Goal: Navigation & Orientation: Find specific page/section

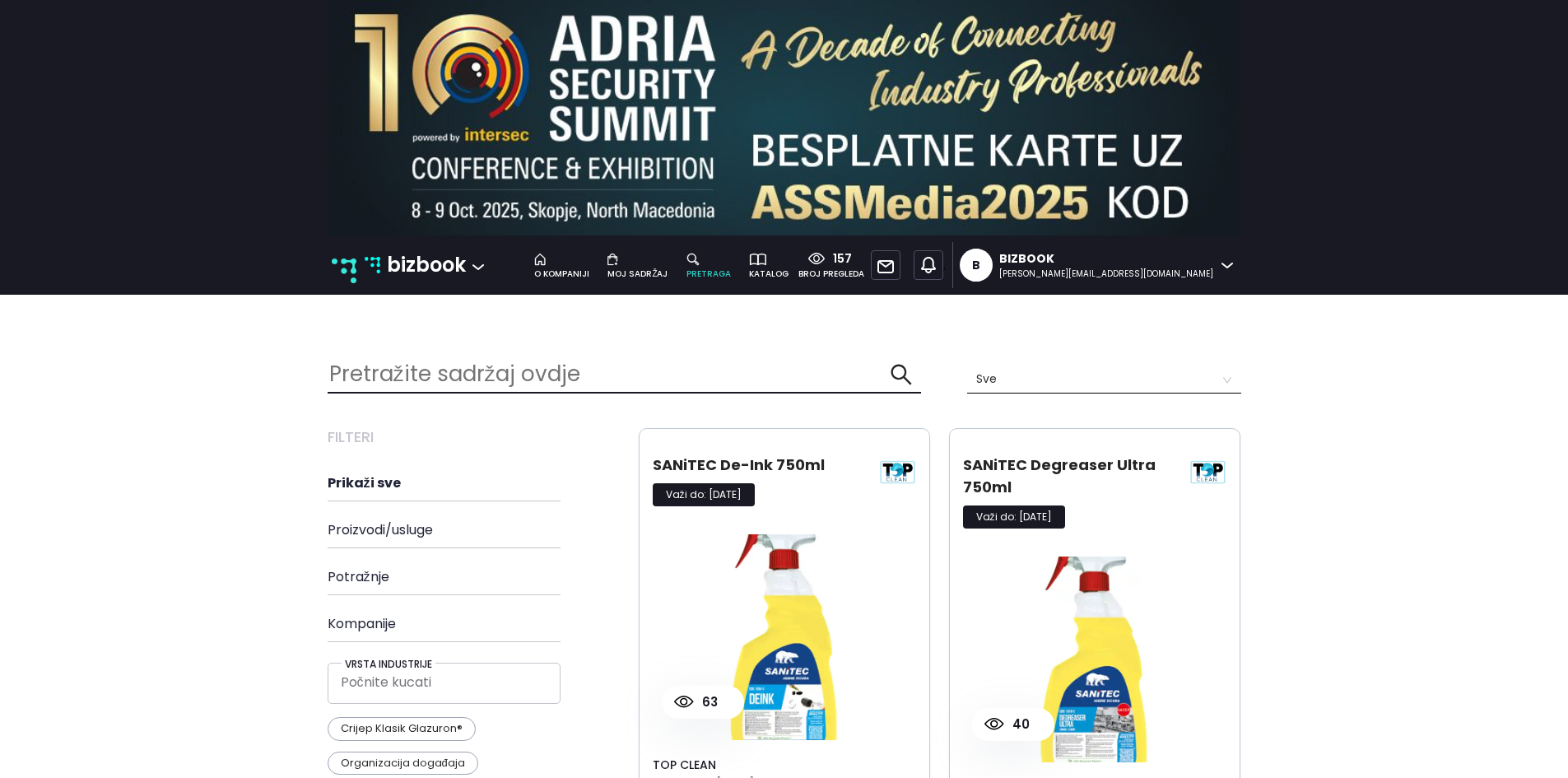
click at [408, 274] on p "bizbook" at bounding box center [426, 265] width 79 height 31
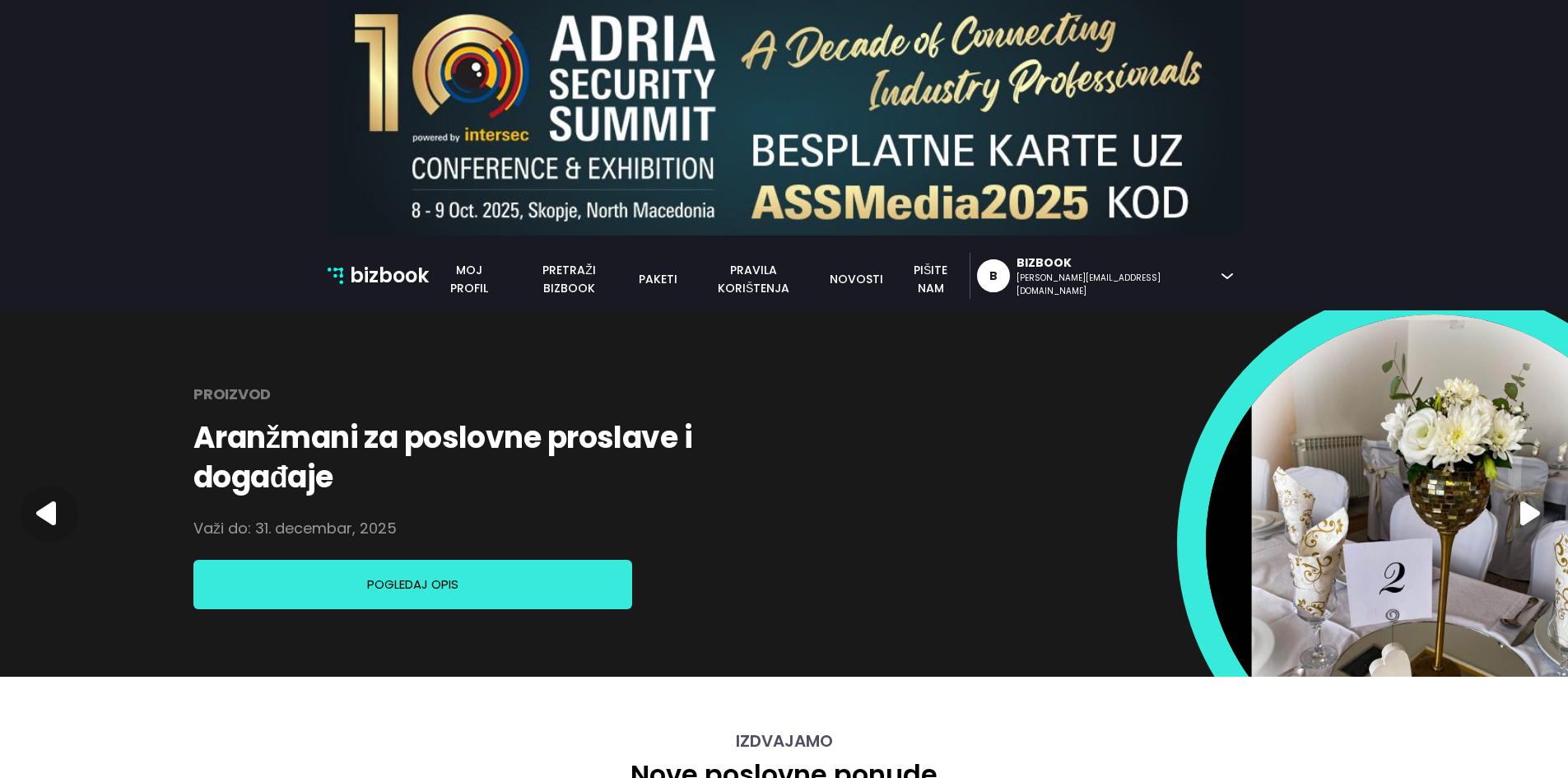
click at [376, 276] on p "bizbook" at bounding box center [390, 275] width 79 height 31
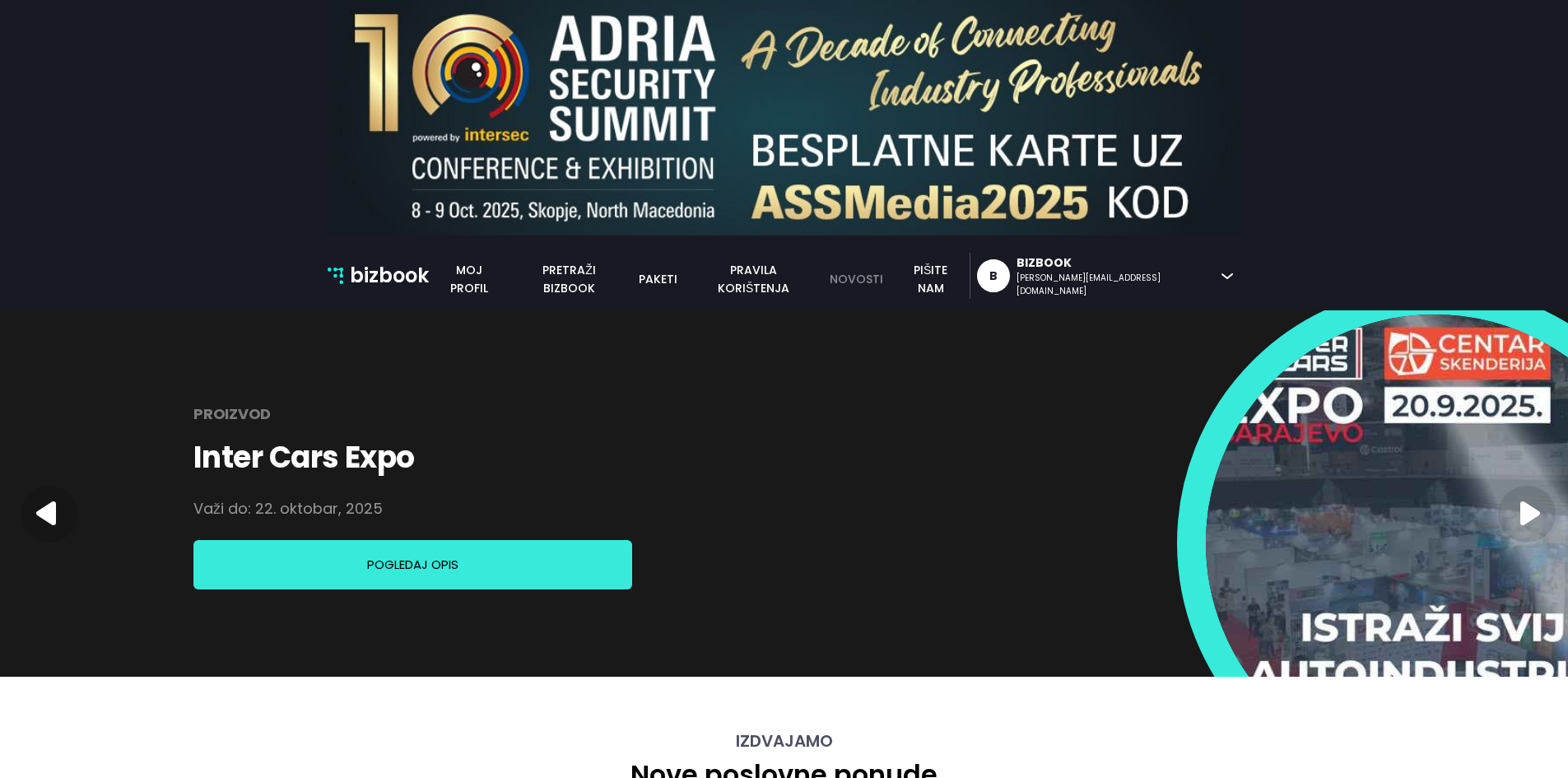
click at [892, 283] on link "novosti" at bounding box center [857, 278] width 73 height 18
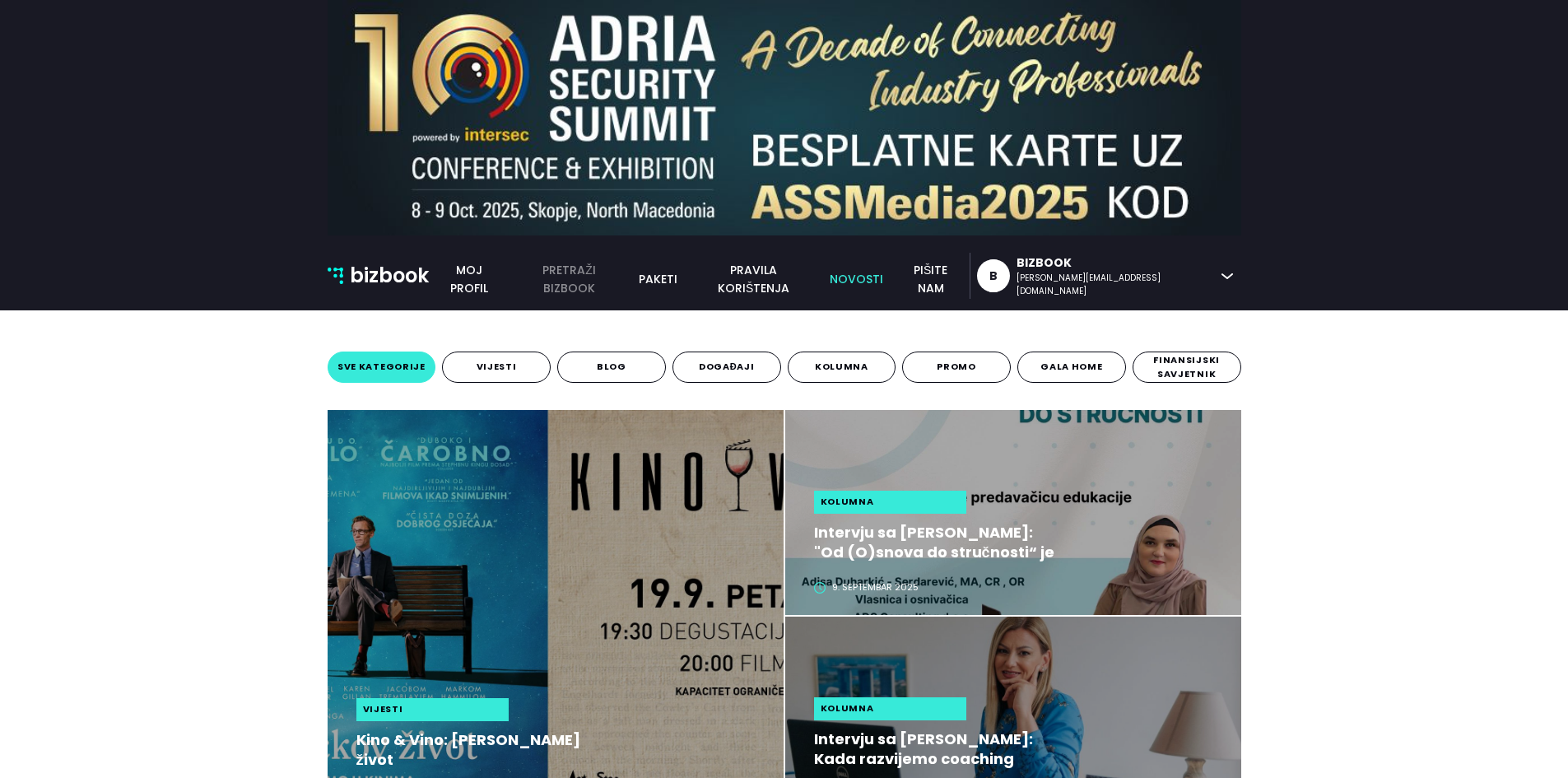
click at [629, 275] on link "pretraži bizbook" at bounding box center [569, 278] width 119 height 36
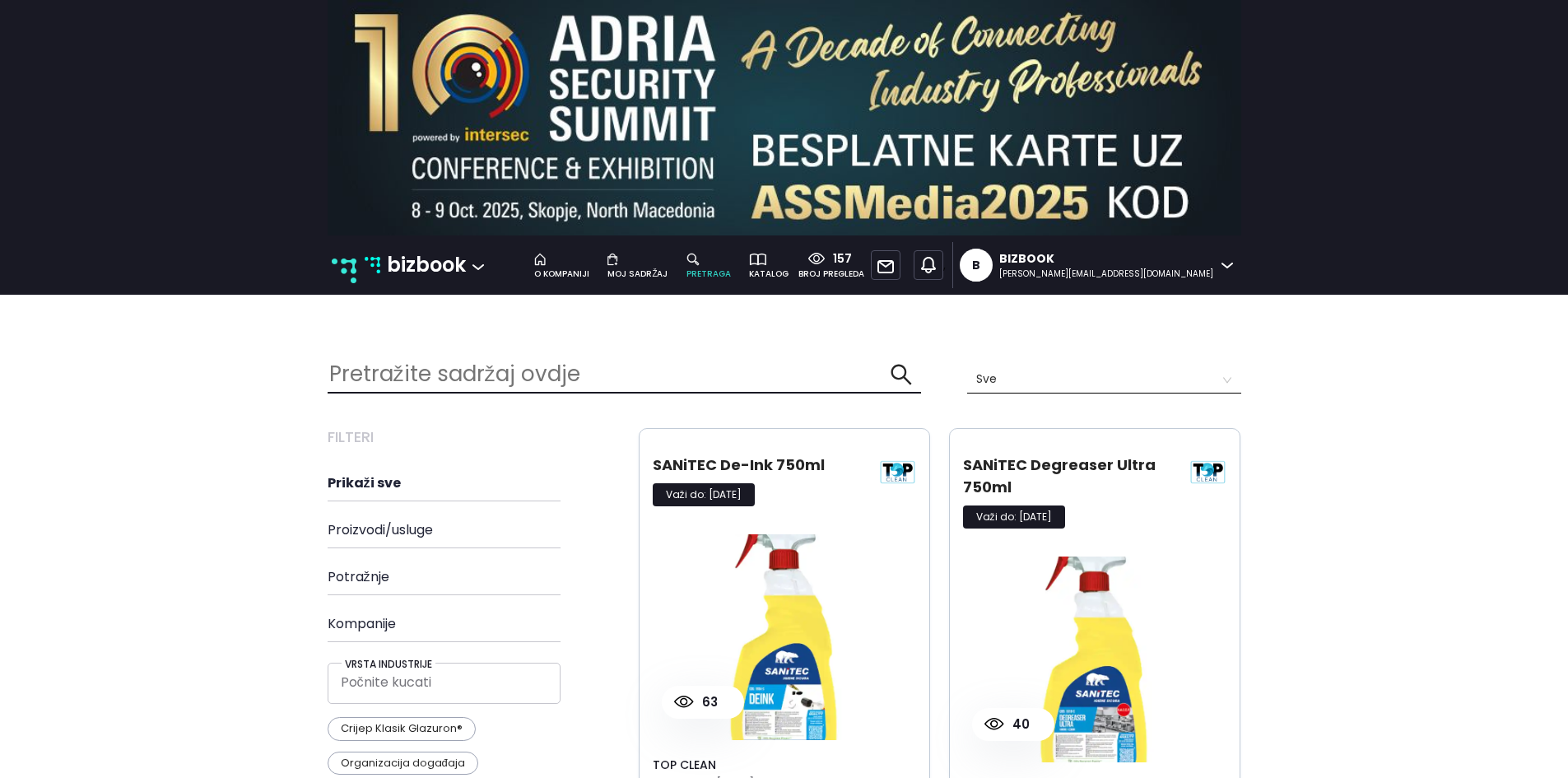
scroll to position [3491, 939]
click at [414, 271] on p "bizbook" at bounding box center [426, 265] width 79 height 31
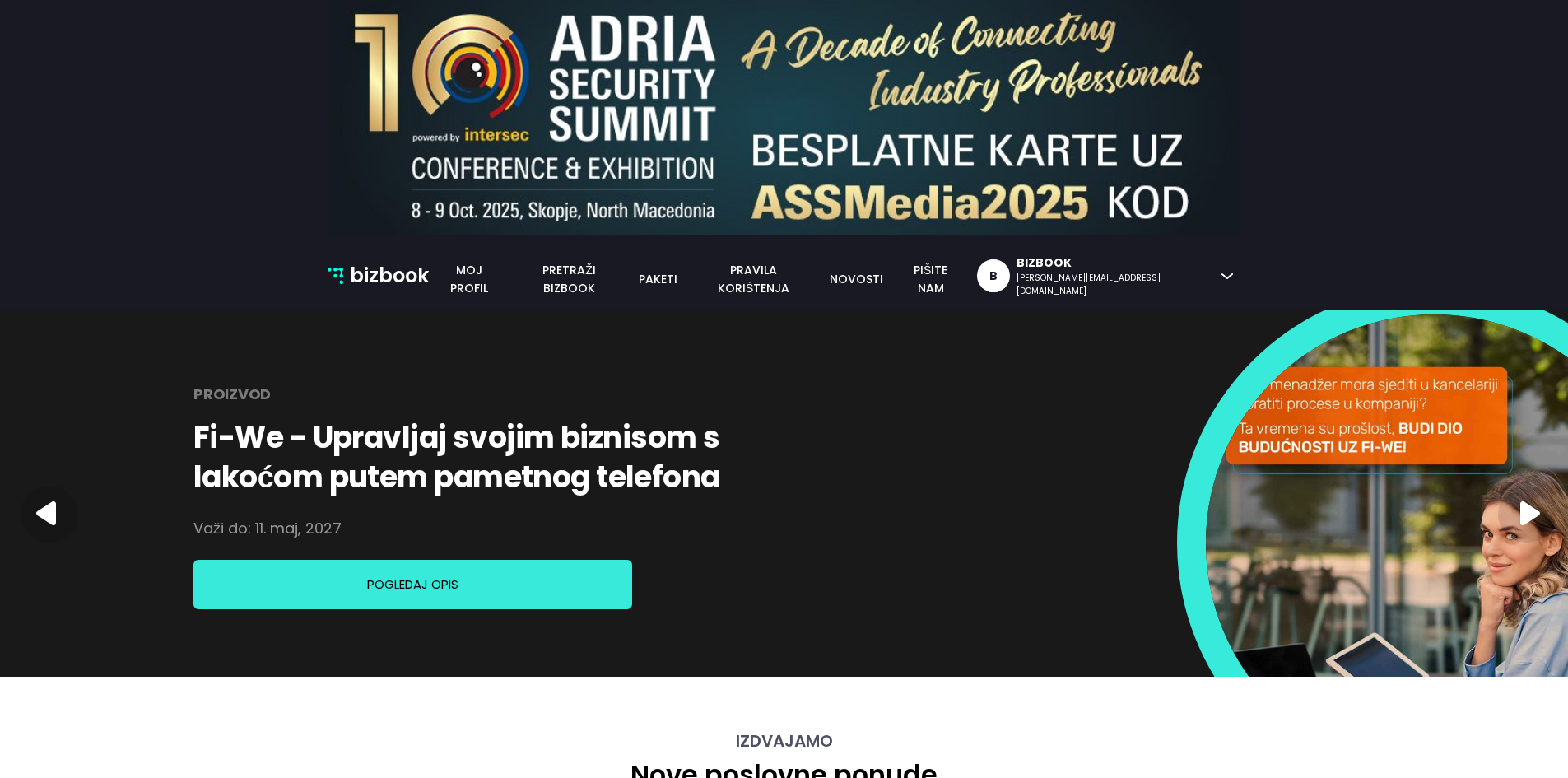
click at [392, 281] on p "bizbook" at bounding box center [390, 275] width 79 height 31
